Goal: Check status: Check status

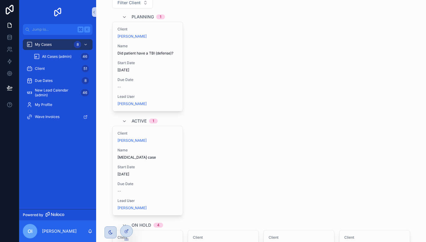
scroll to position [42, 0]
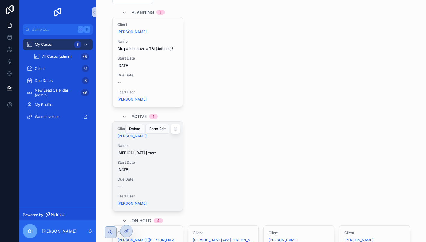
click at [152, 151] on span "[MEDICAL_DATA] case" at bounding box center [147, 152] width 61 height 5
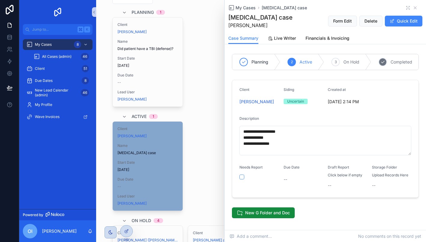
click at [392, 61] on span "Completed" at bounding box center [402, 62] width 22 height 6
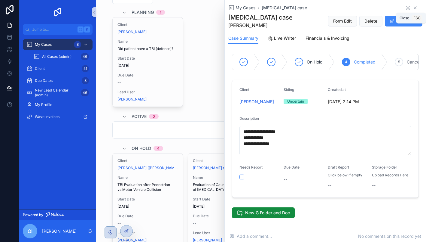
click at [416, 8] on icon "scrollable content" at bounding box center [415, 7] width 5 height 5
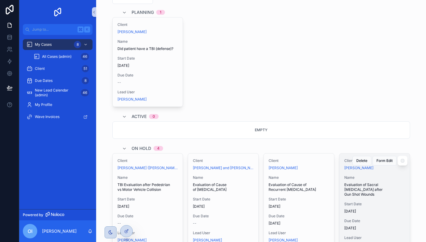
click at [384, 178] on span "Name" at bounding box center [374, 177] width 61 height 5
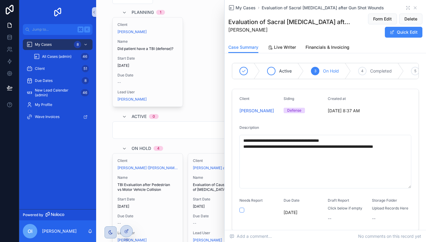
click at [291, 69] on span "Active" at bounding box center [285, 71] width 13 height 6
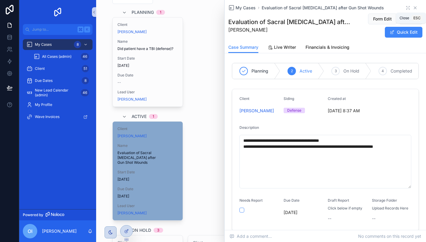
click at [415, 8] on icon "scrollable content" at bounding box center [415, 7] width 5 height 5
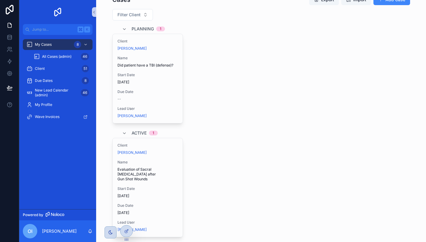
scroll to position [23, 0]
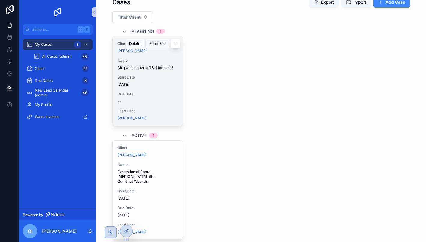
click at [170, 53] on div "Client [PERSON_NAME] Name Did patient have a TBI (defense)? Start Date [DATE] D…" at bounding box center [148, 80] width 70 height 89
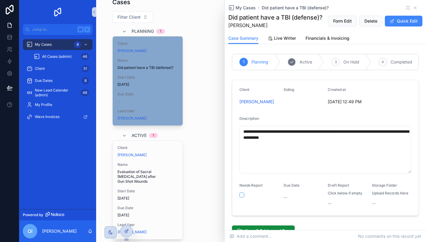
click at [310, 65] on span "Active" at bounding box center [306, 62] width 13 height 6
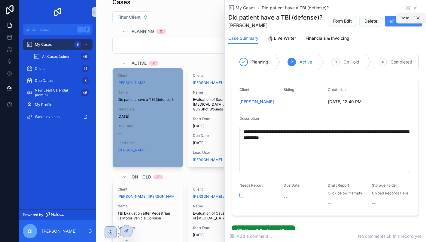
click at [416, 7] on icon "scrollable content" at bounding box center [415, 8] width 2 height 2
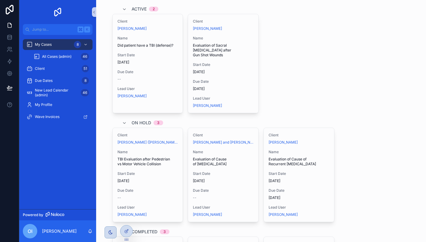
scroll to position [79, 0]
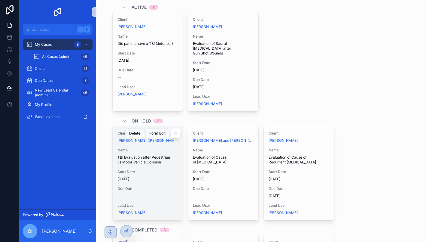
click at [172, 148] on div "Name TBI Evaluation after Pedestrian vs Motor Vehicle Collision" at bounding box center [147, 156] width 61 height 17
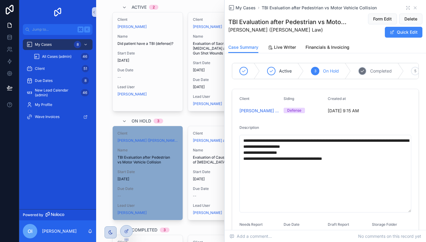
click at [381, 70] on span "Completed" at bounding box center [381, 71] width 22 height 6
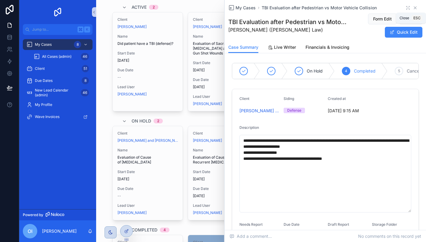
click at [416, 9] on icon "scrollable content" at bounding box center [415, 7] width 5 height 5
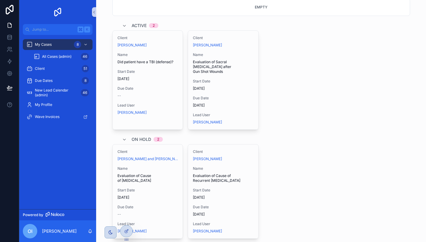
scroll to position [59, 0]
